Goal: Find specific page/section: Find specific page/section

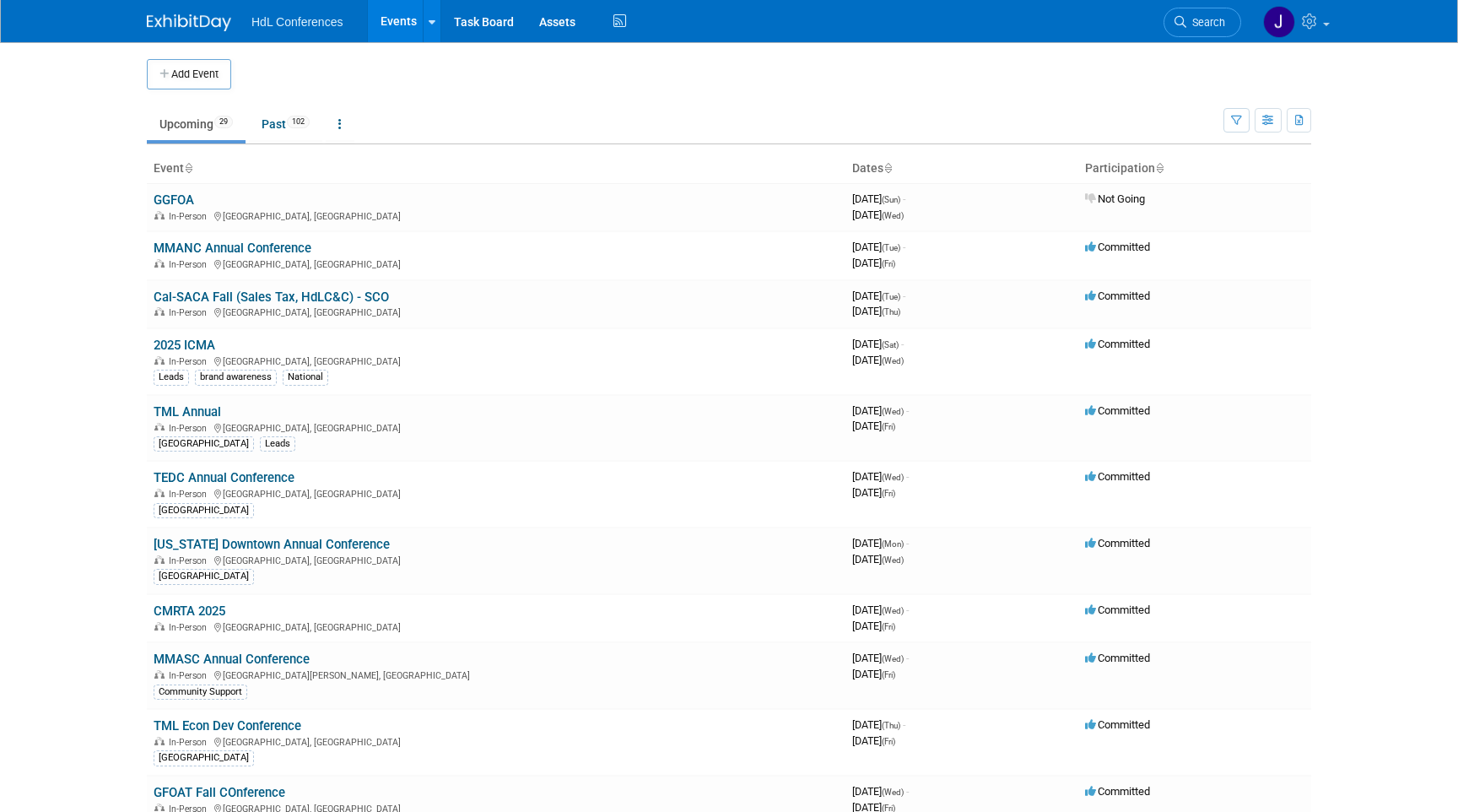
click at [307, 123] on span "102" at bounding box center [298, 122] width 22 height 13
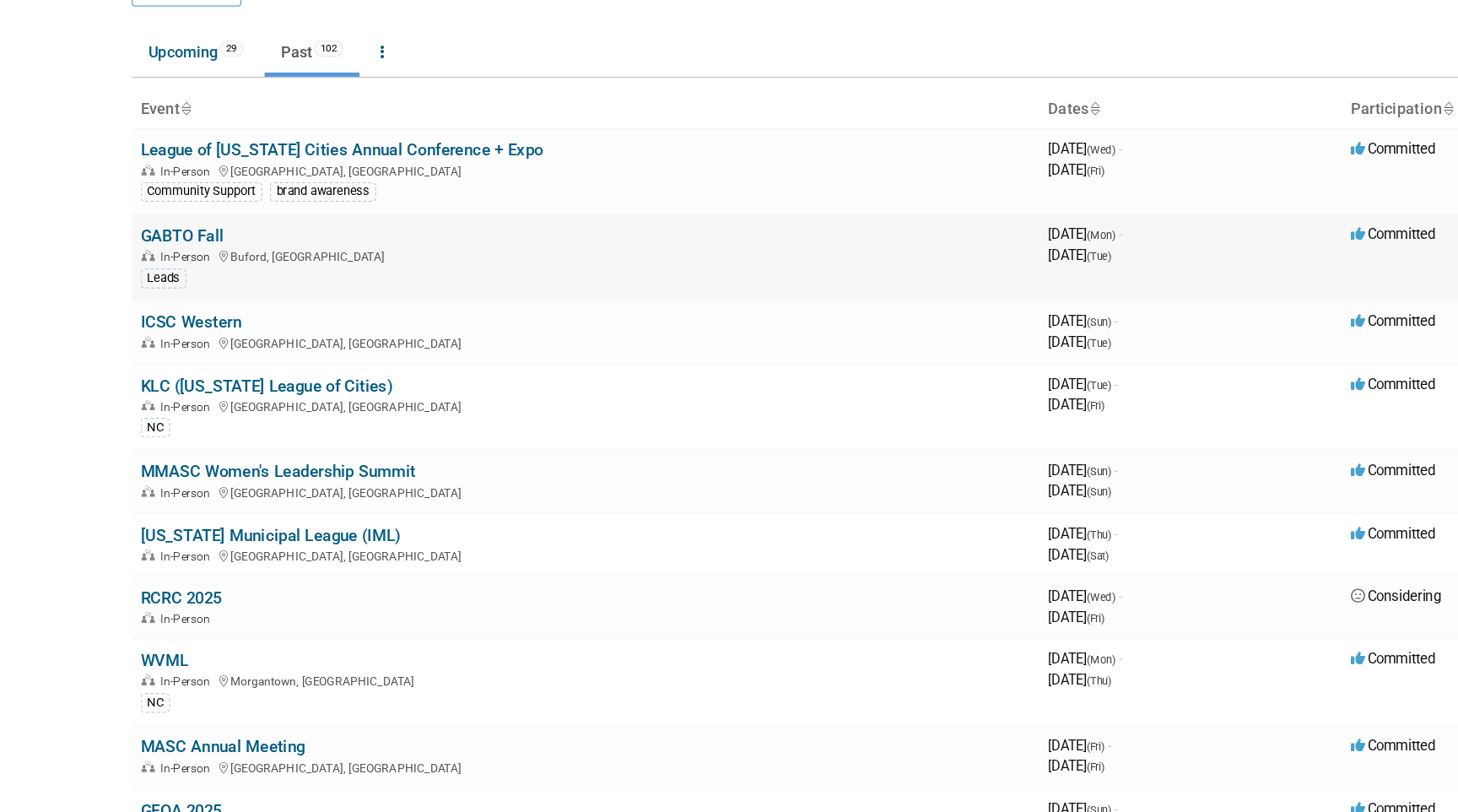
click at [200, 265] on link "GABTO Fall" at bounding box center [186, 266] width 64 height 15
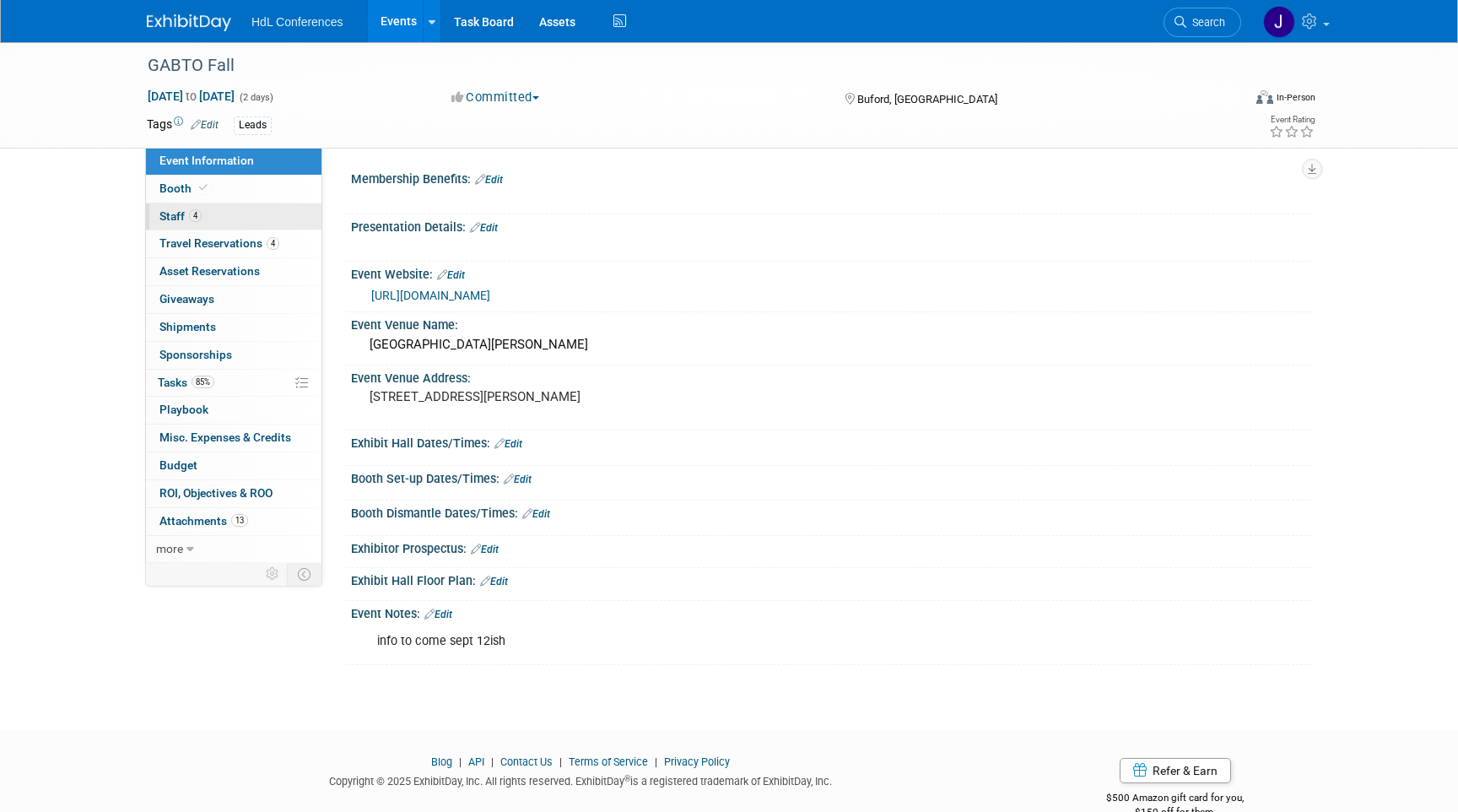
click at [226, 221] on link "4 Staff 4" at bounding box center [234, 216] width 175 height 27
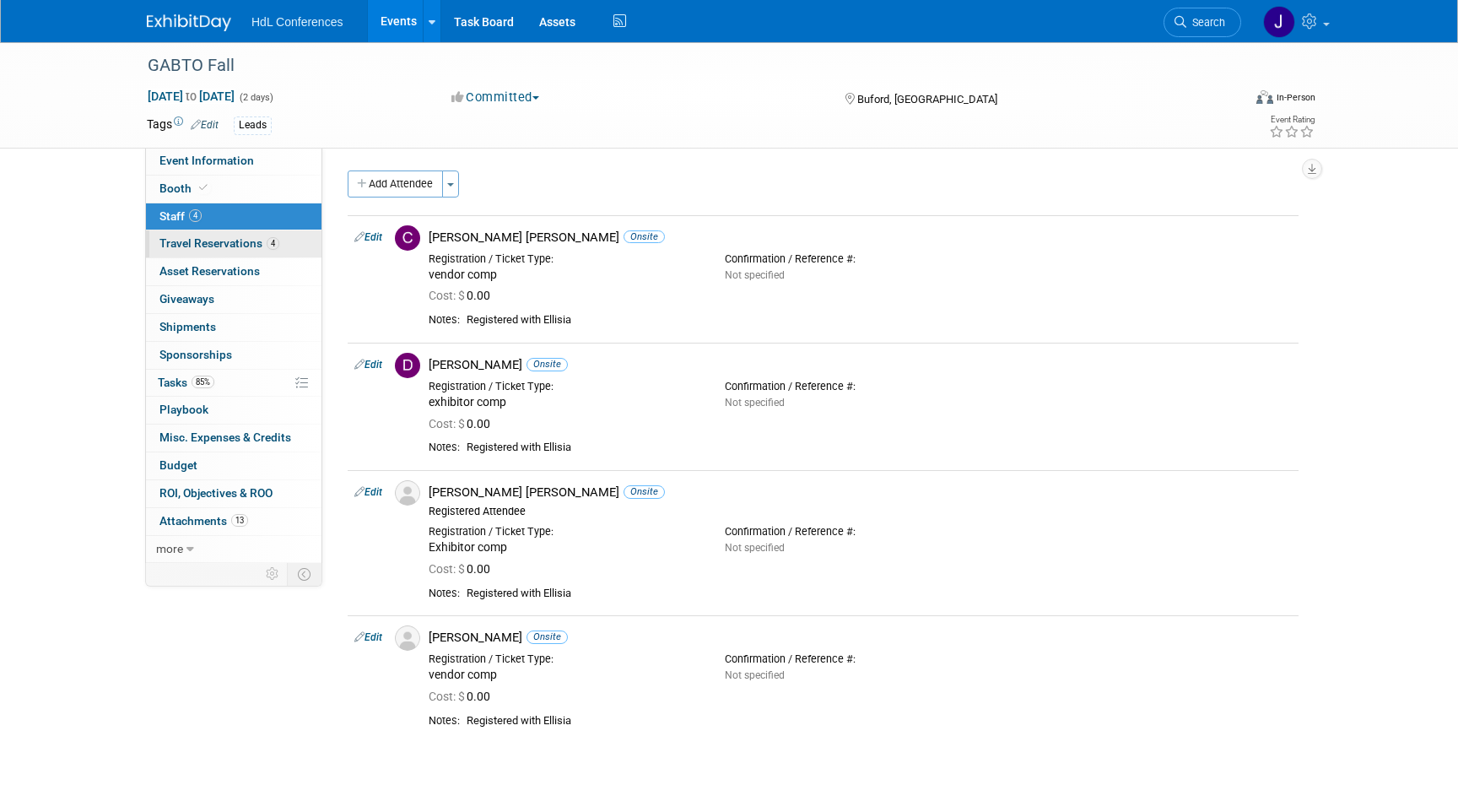
click at [246, 248] on span "Travel Reservations 4" at bounding box center [219, 243] width 120 height 13
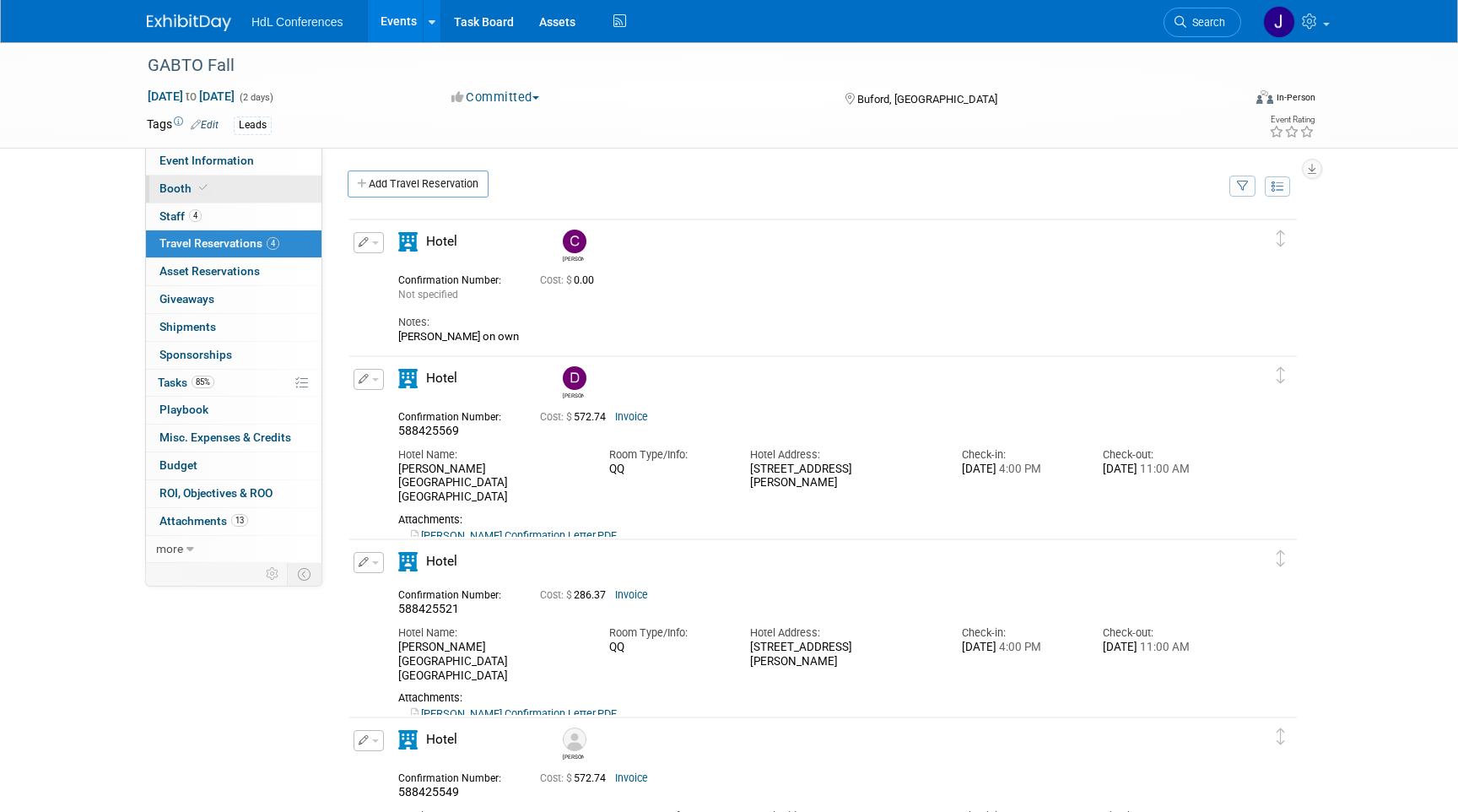
click at [243, 192] on link "Booth" at bounding box center [234, 188] width 175 height 27
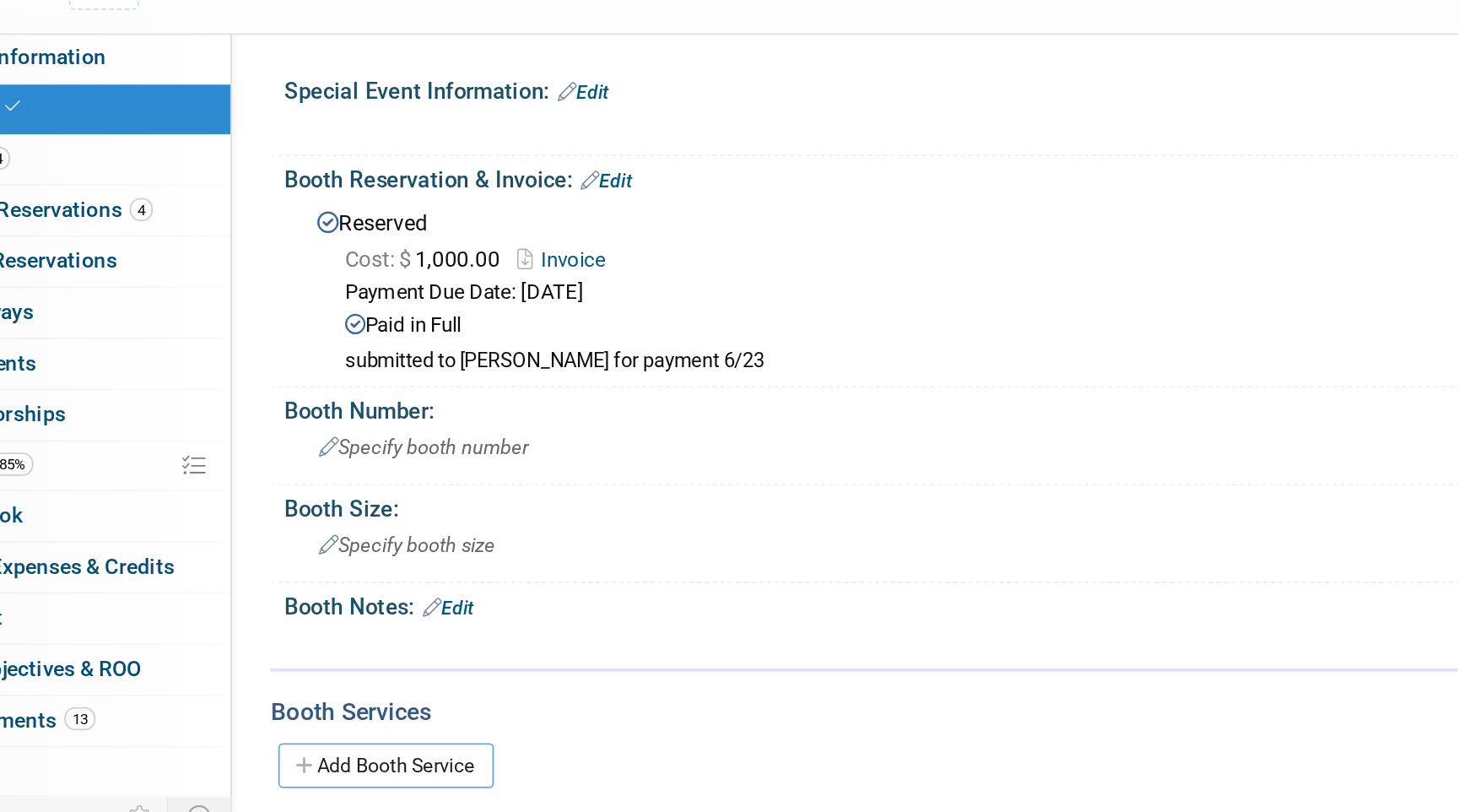
click at [512, 268] on link "Invoice" at bounding box center [505, 270] width 57 height 13
click at [523, 272] on link "Invoice" at bounding box center [505, 270] width 57 height 13
click at [507, 273] on link "Invoice" at bounding box center [505, 270] width 57 height 13
